Goal: Task Accomplishment & Management: Manage account settings

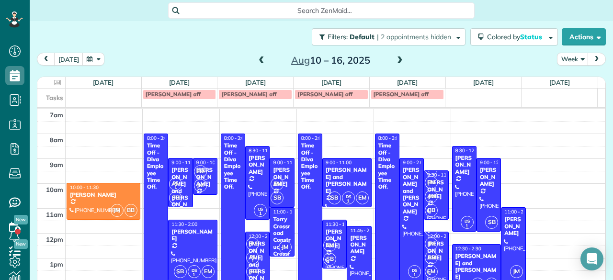
scroll to position [22, 0]
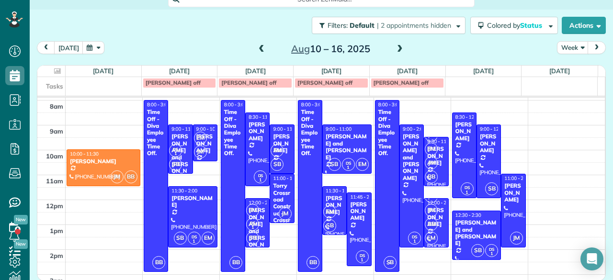
click at [395, 50] on span at bounding box center [400, 49] width 11 height 9
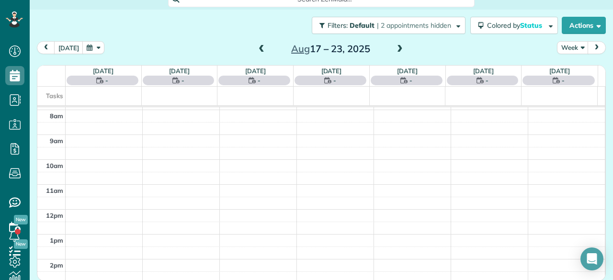
scroll to position [0, 0]
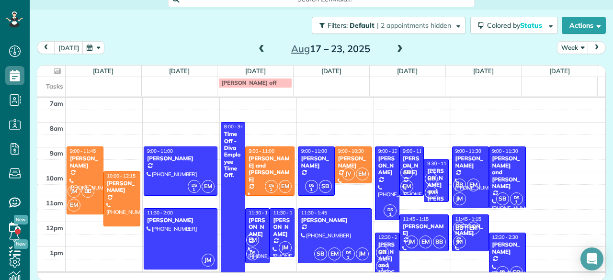
click at [334, 224] on div at bounding box center [334, 236] width 73 height 55
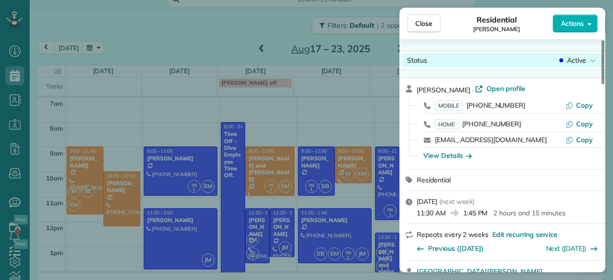
click at [569, 67] on div "Status Active" at bounding box center [502, 60] width 202 height 14
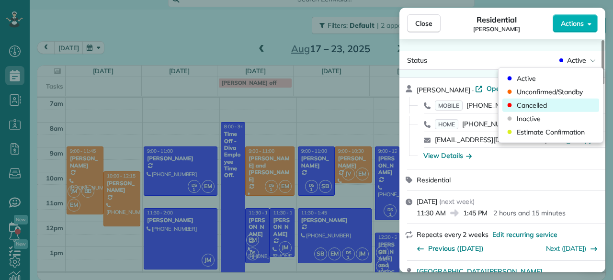
click at [527, 99] on div "Cancelled" at bounding box center [550, 105] width 97 height 13
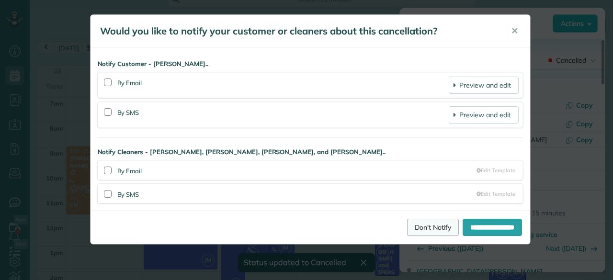
click at [412, 228] on link "Don't Notify" at bounding box center [433, 227] width 52 height 17
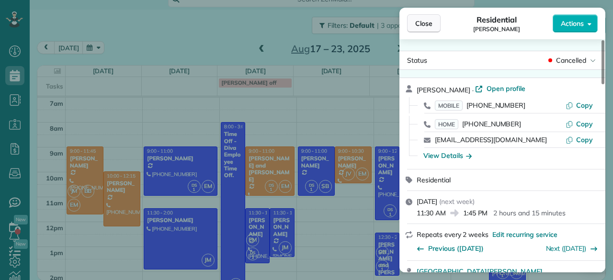
click at [436, 28] on button "Close" at bounding box center [424, 23] width 34 height 18
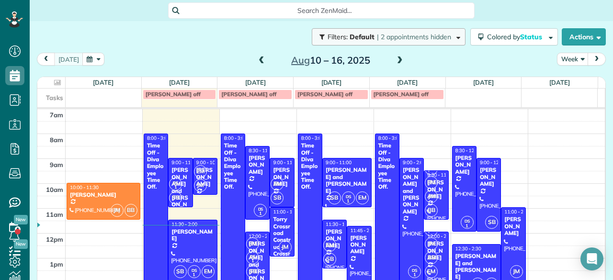
scroll to position [4, 4]
click at [421, 64] on div "[DATE] Week [DATE] – [DATE]" at bounding box center [321, 62] width 569 height 18
